Goal: Transaction & Acquisition: Book appointment/travel/reservation

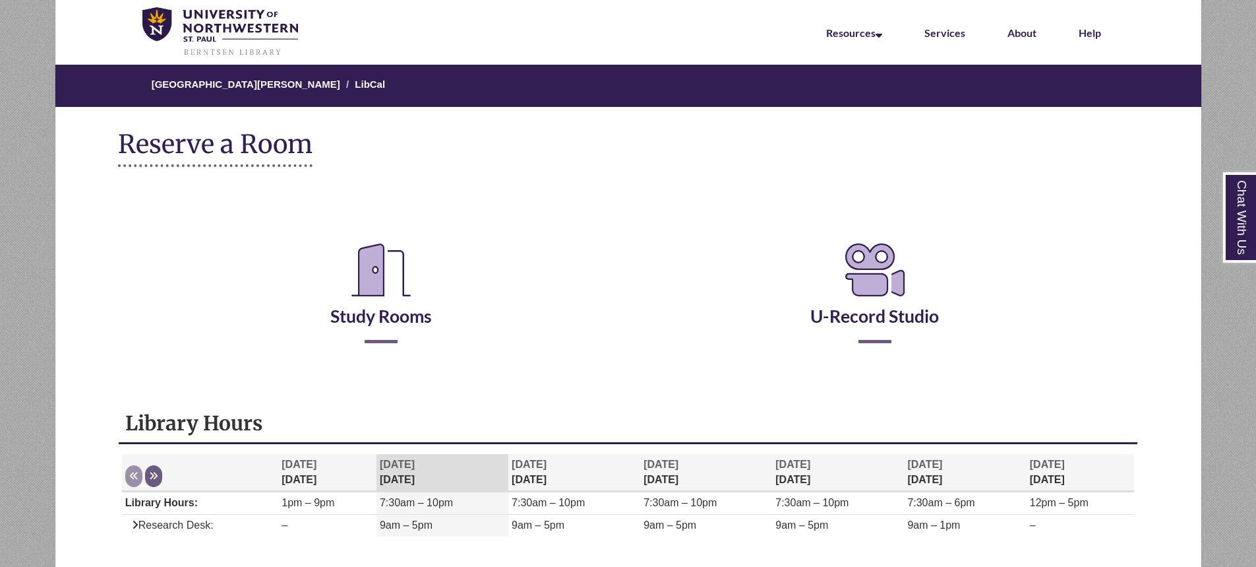
scroll to position [66, 0]
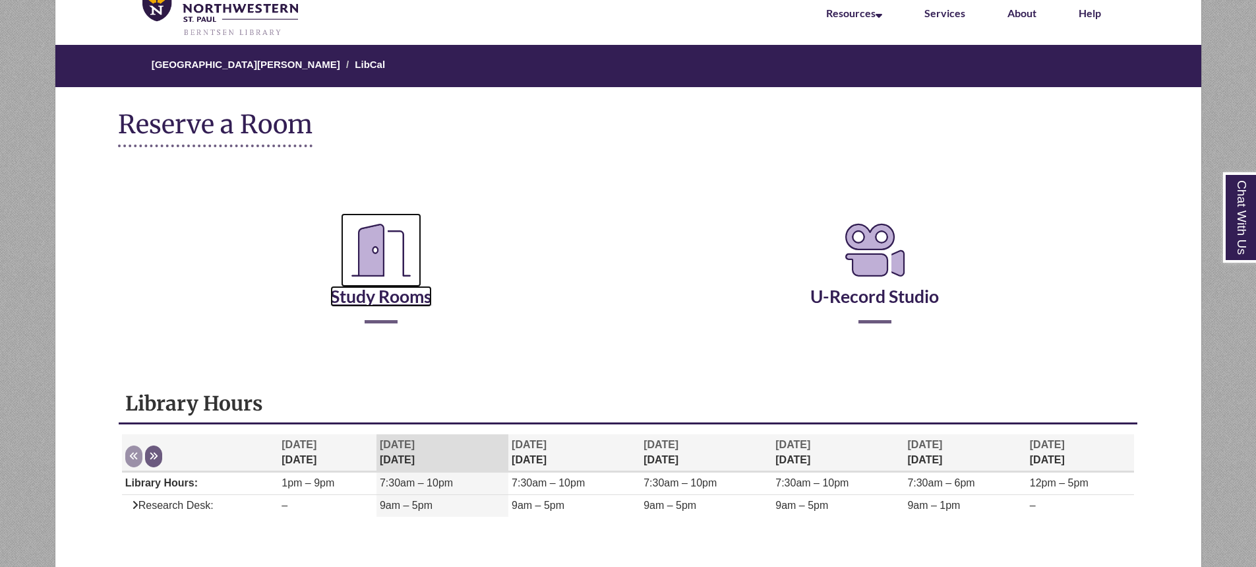
click at [402, 293] on link "Study Rooms" at bounding box center [381, 280] width 102 height 54
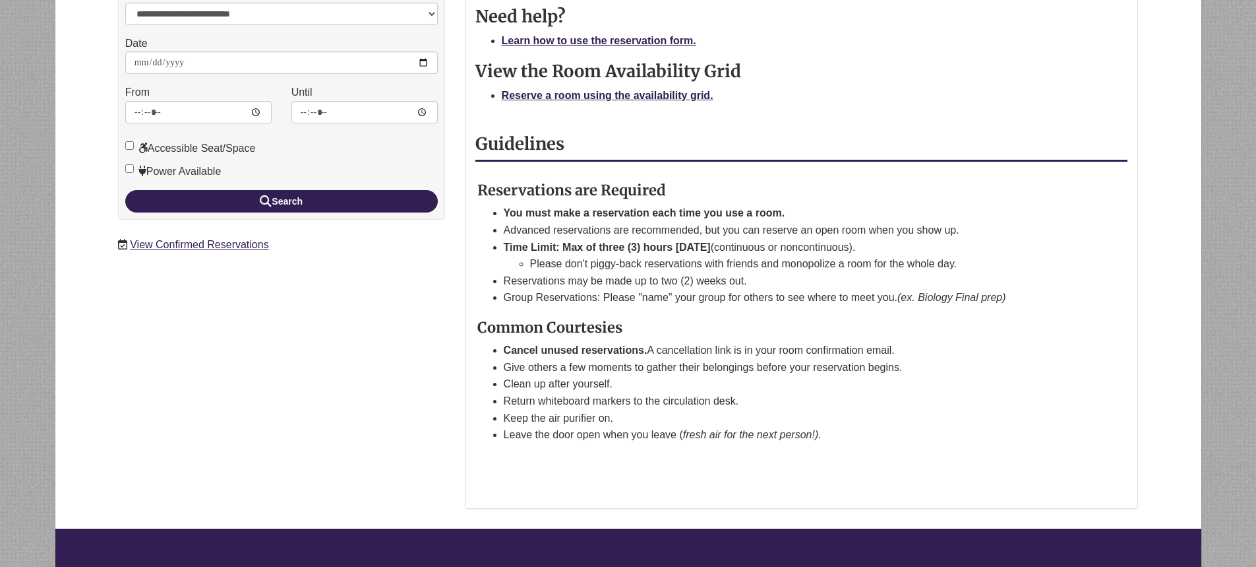
scroll to position [198, 0]
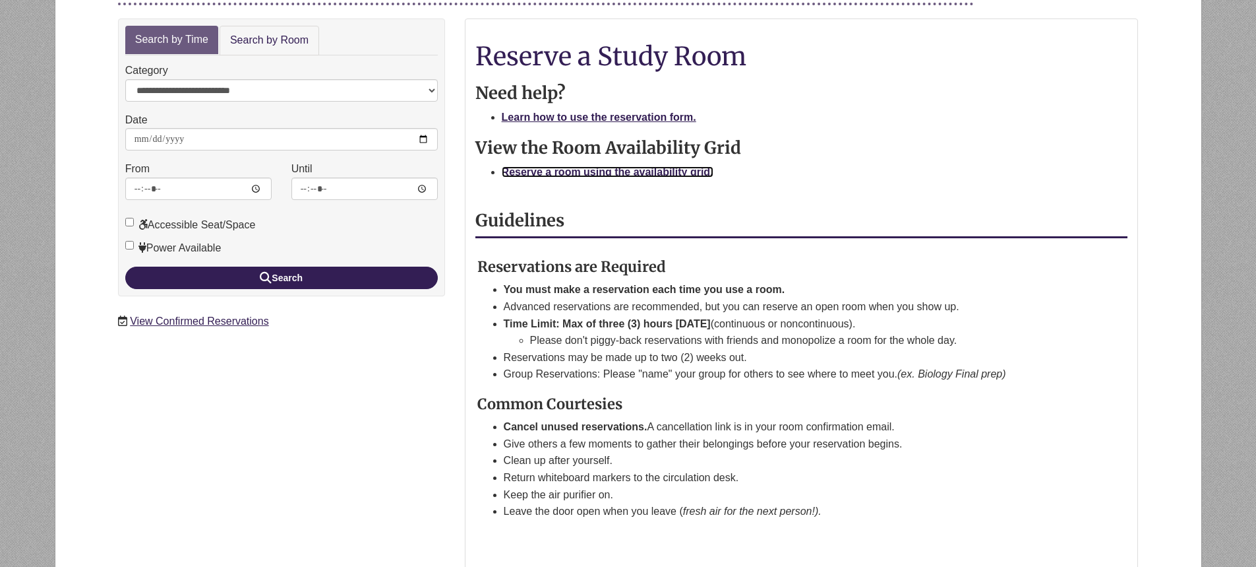
click at [646, 174] on strong "Reserve a room using the availability grid." at bounding box center [608, 171] width 212 height 11
